Goal: Find specific page/section: Find specific page/section

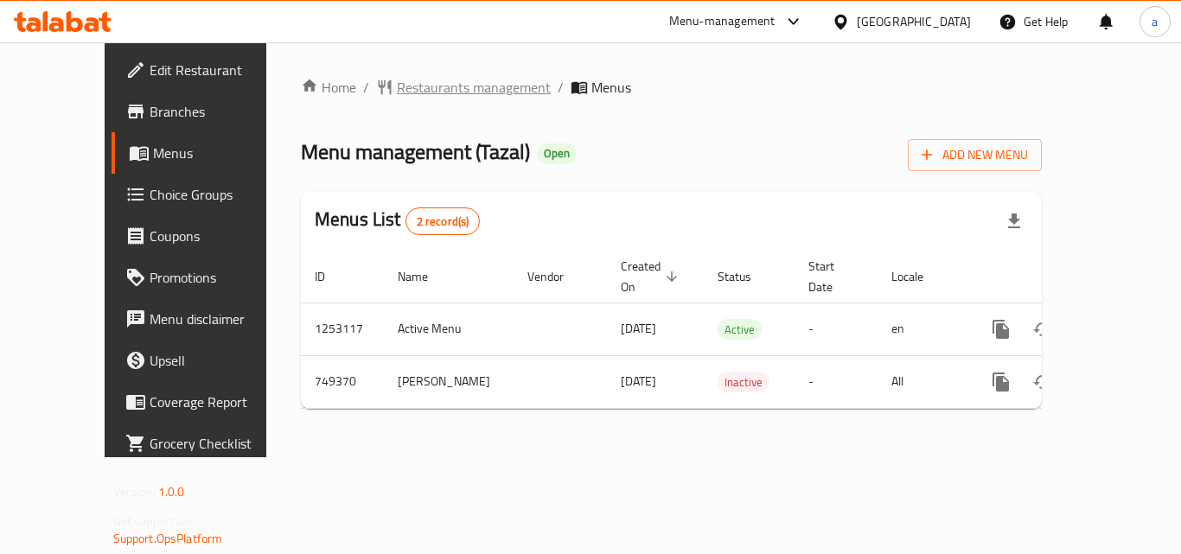
click at [397, 80] on span "Restaurants management" at bounding box center [474, 87] width 154 height 21
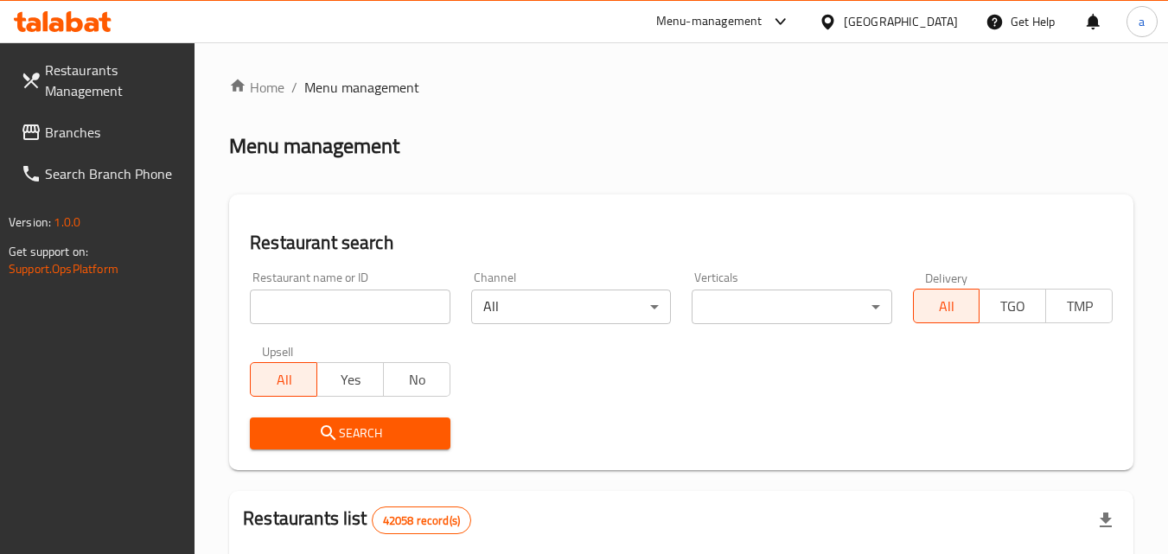
click at [357, 293] on input "search" at bounding box center [350, 307] width 200 height 35
click at [357, 294] on input "search" at bounding box center [350, 307] width 200 height 35
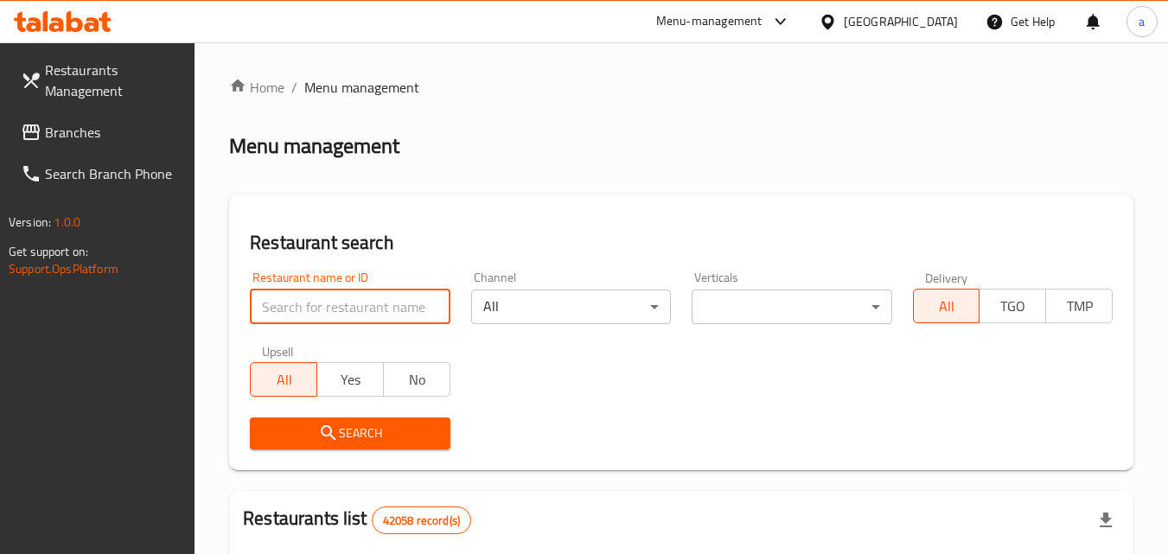
click at [357, 294] on input "search" at bounding box center [350, 307] width 200 height 35
paste input "648914"
type input "648914"
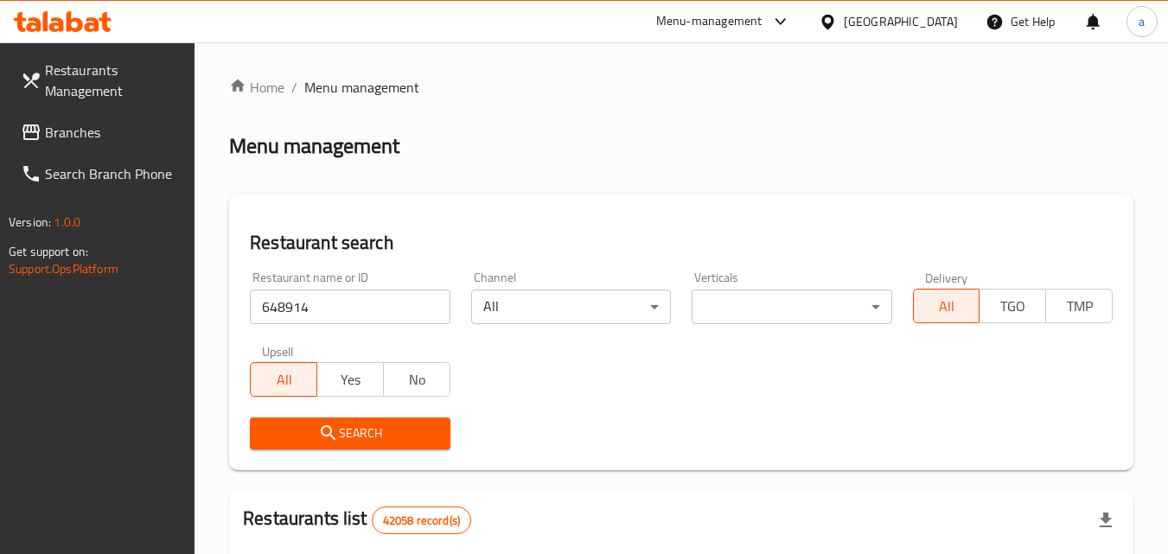
click at [380, 427] on span "Search" at bounding box center [350, 434] width 172 height 22
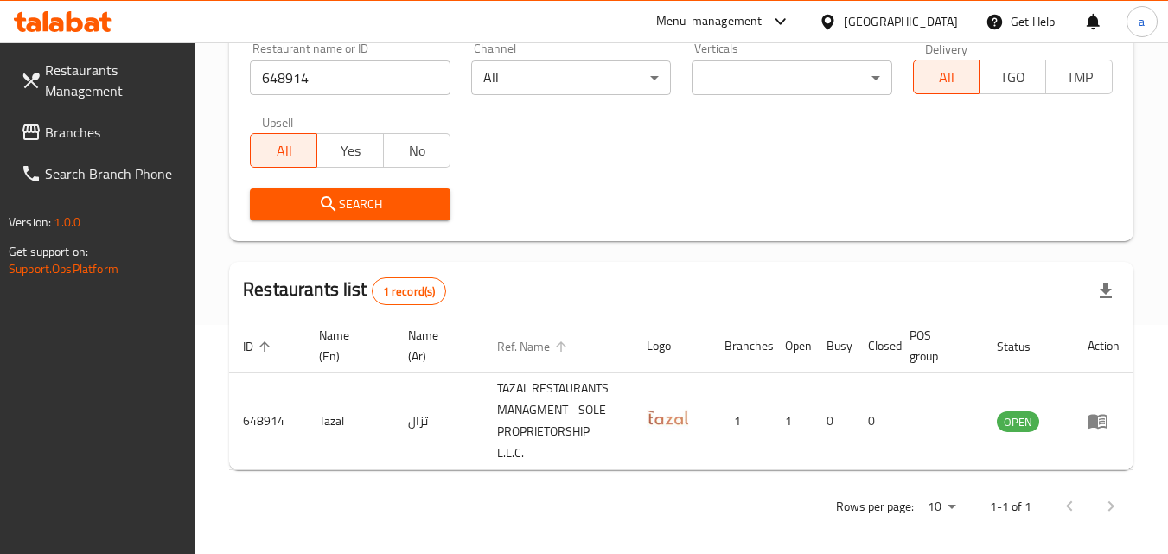
scroll to position [239, 0]
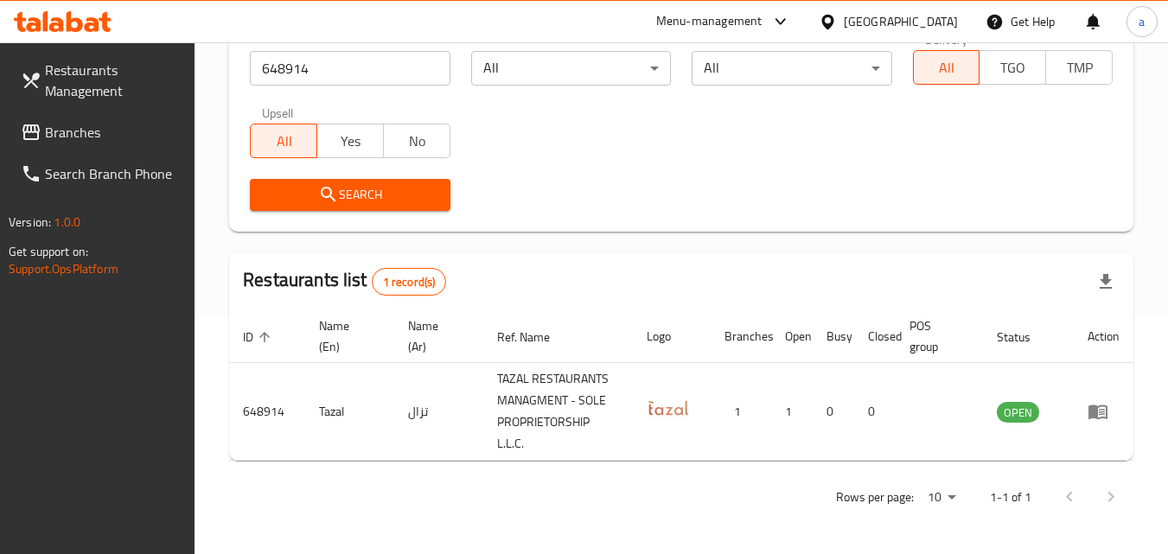
click at [85, 128] on span "Branches" at bounding box center [113, 132] width 137 height 21
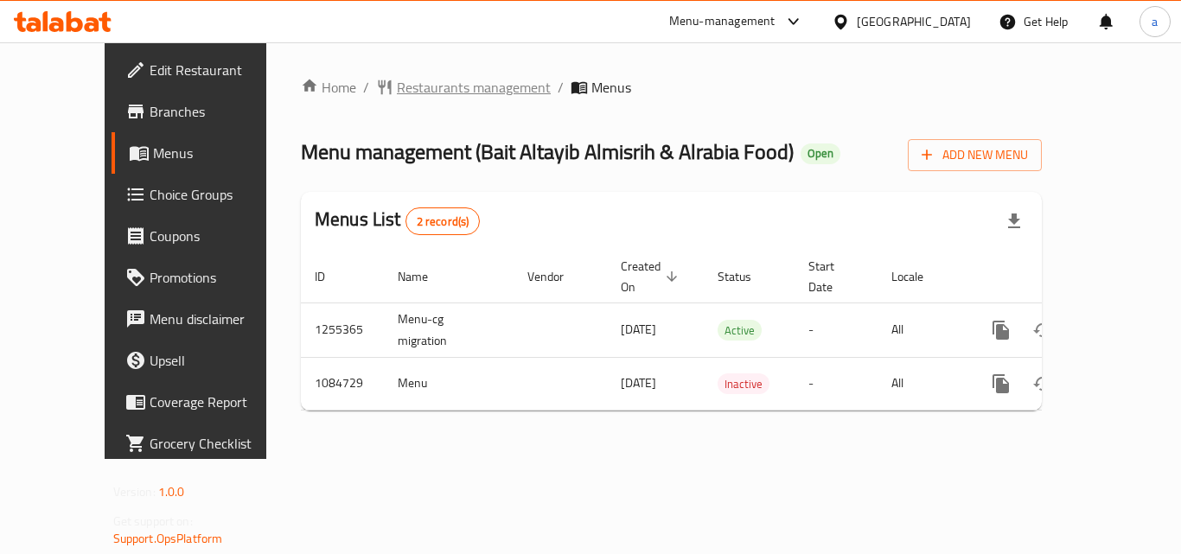
click at [419, 80] on span "Restaurants management" at bounding box center [474, 87] width 154 height 21
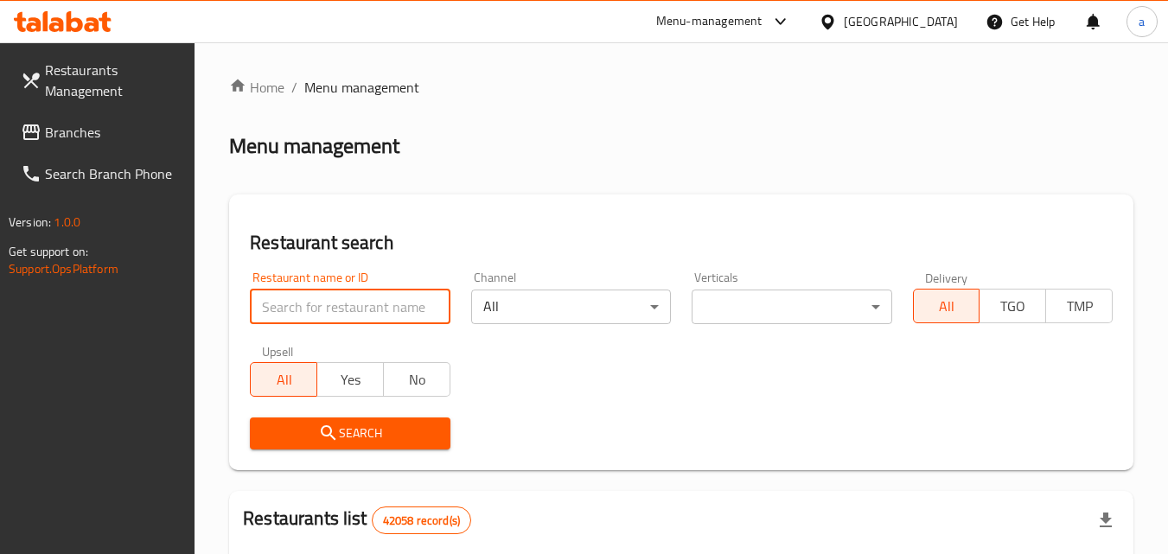
click at [366, 296] on input "search" at bounding box center [350, 307] width 200 height 35
paste input "664570"
type input "664570"
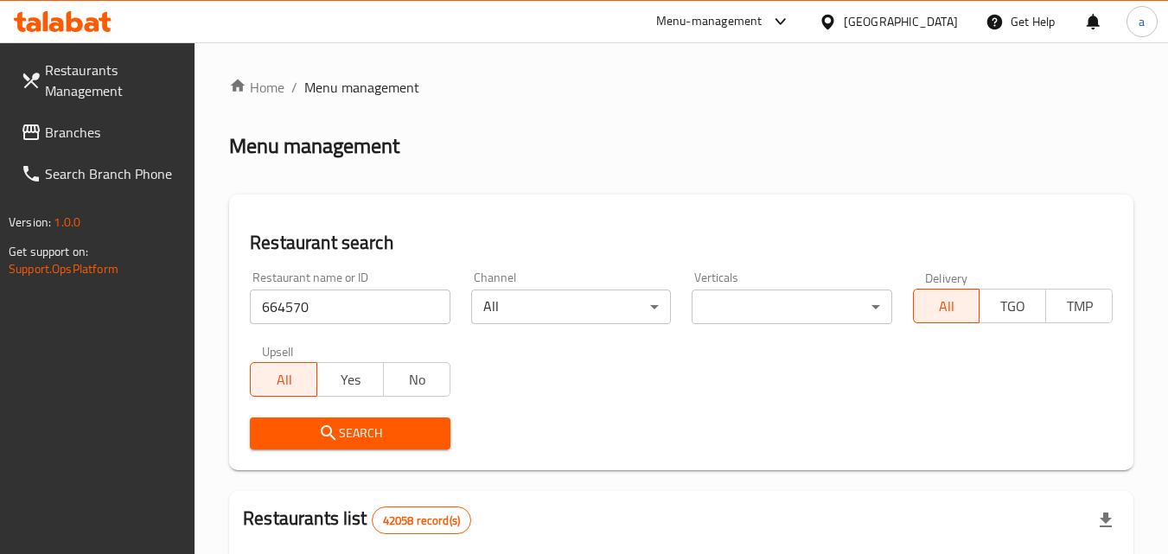
click at [365, 438] on span "Search" at bounding box center [350, 434] width 172 height 22
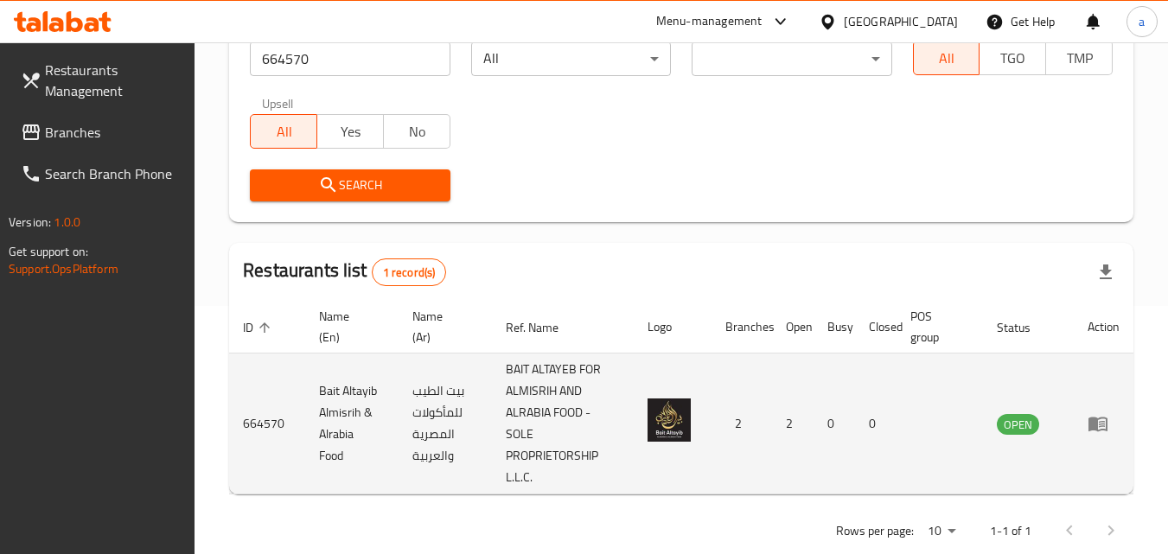
scroll to position [282, 0]
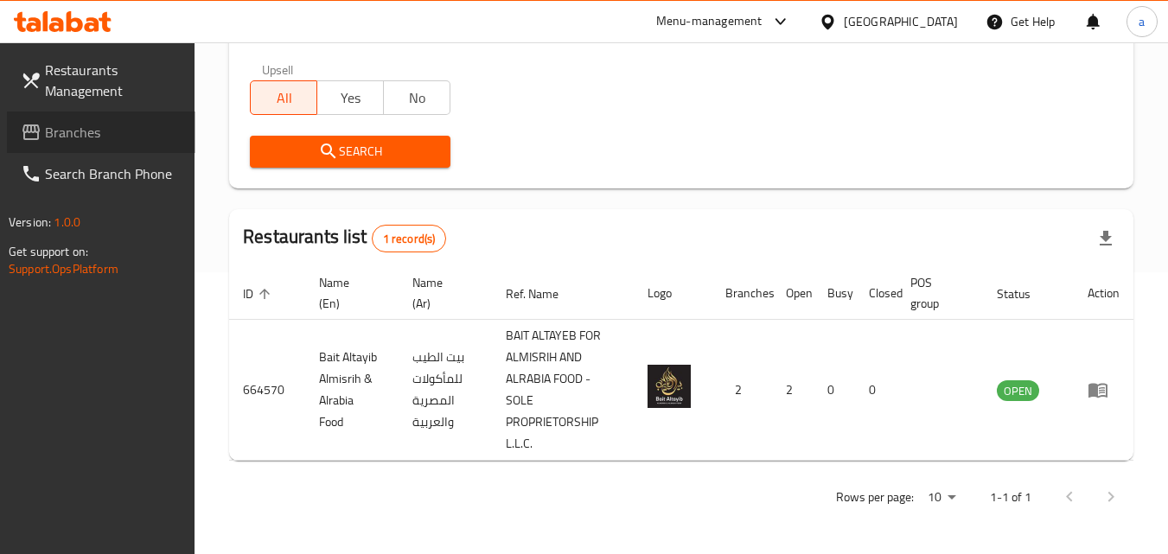
click at [120, 129] on span "Branches" at bounding box center [113, 132] width 137 height 21
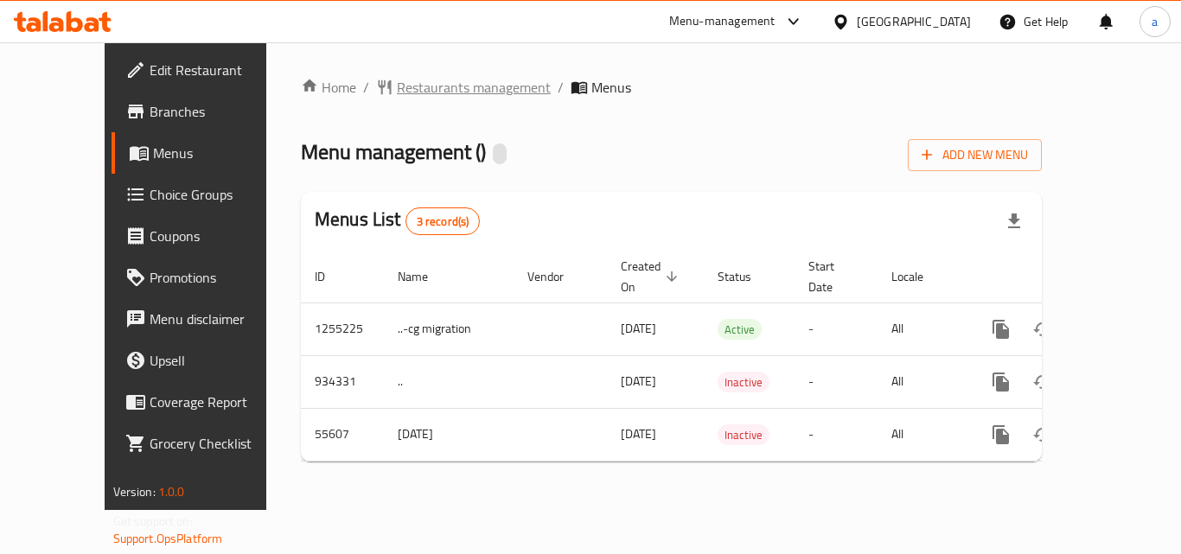
click at [429, 80] on span "Restaurants management" at bounding box center [474, 87] width 154 height 21
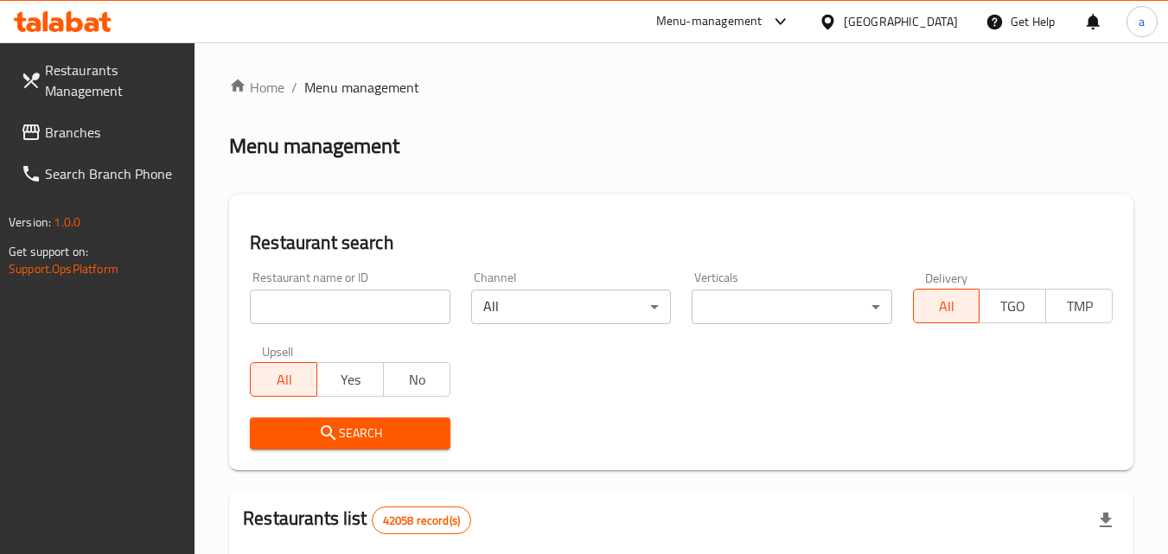
click at [427, 291] on input "search" at bounding box center [350, 307] width 200 height 35
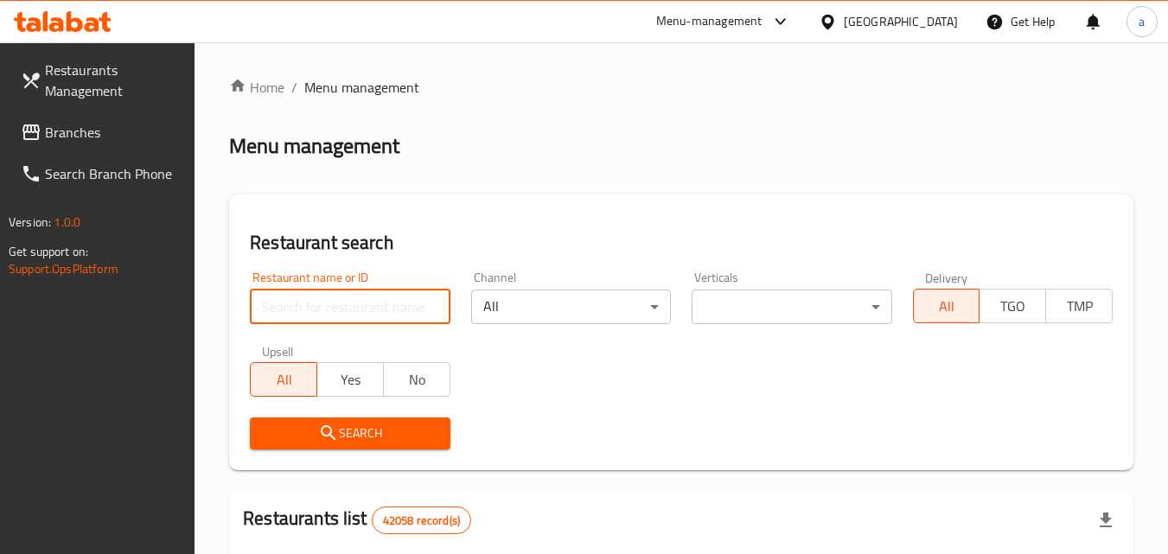
paste input "27391"
type input "27391"
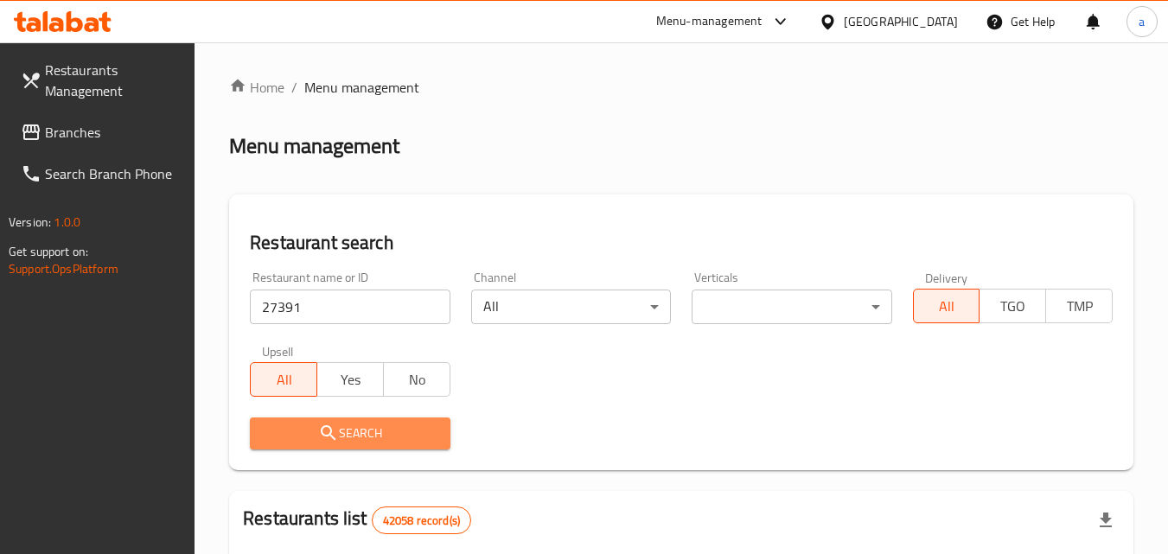
click at [383, 426] on span "Search" at bounding box center [350, 434] width 172 height 22
